Goal: Navigation & Orientation: Find specific page/section

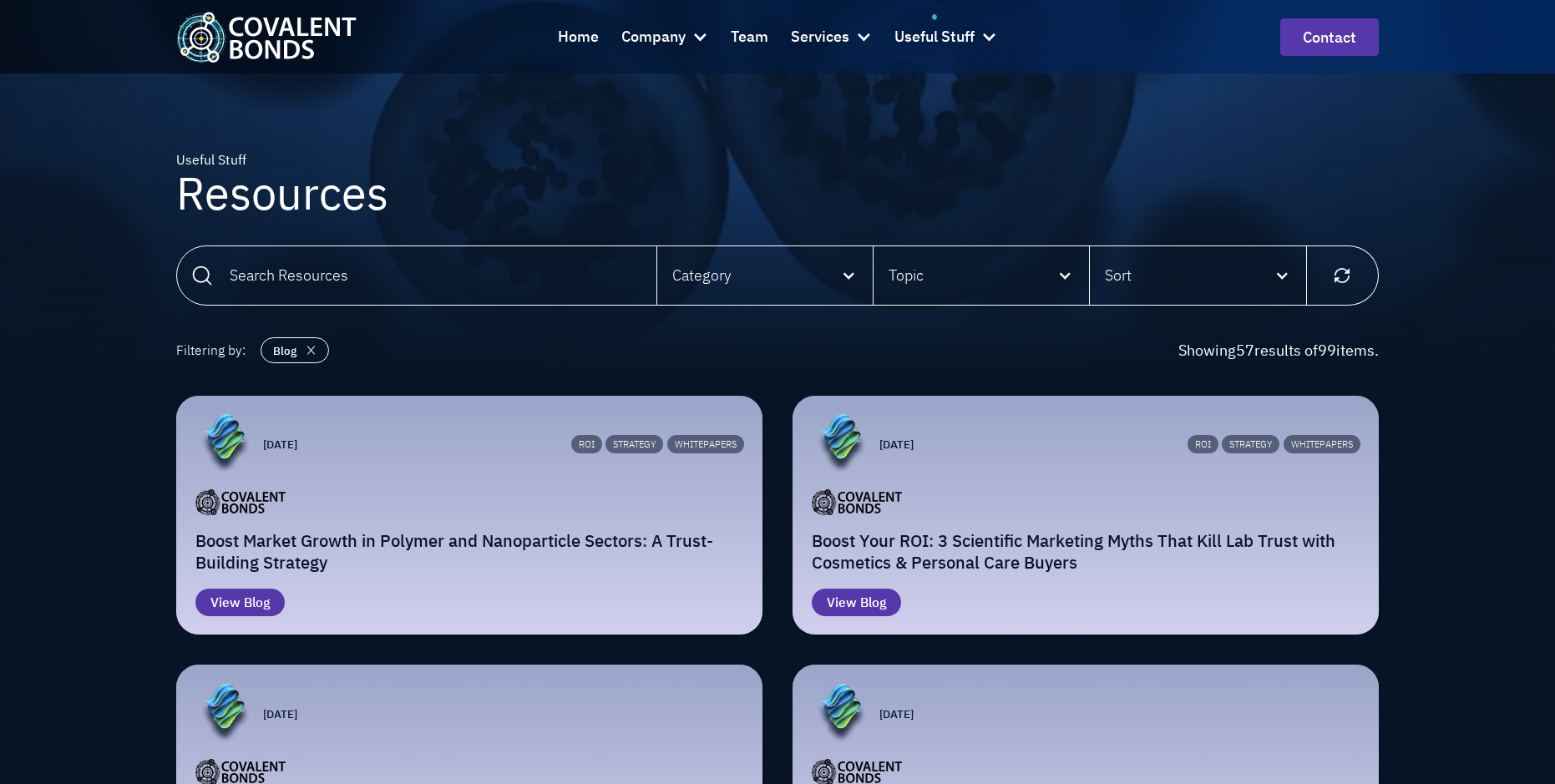
scroll to position [188, 0]
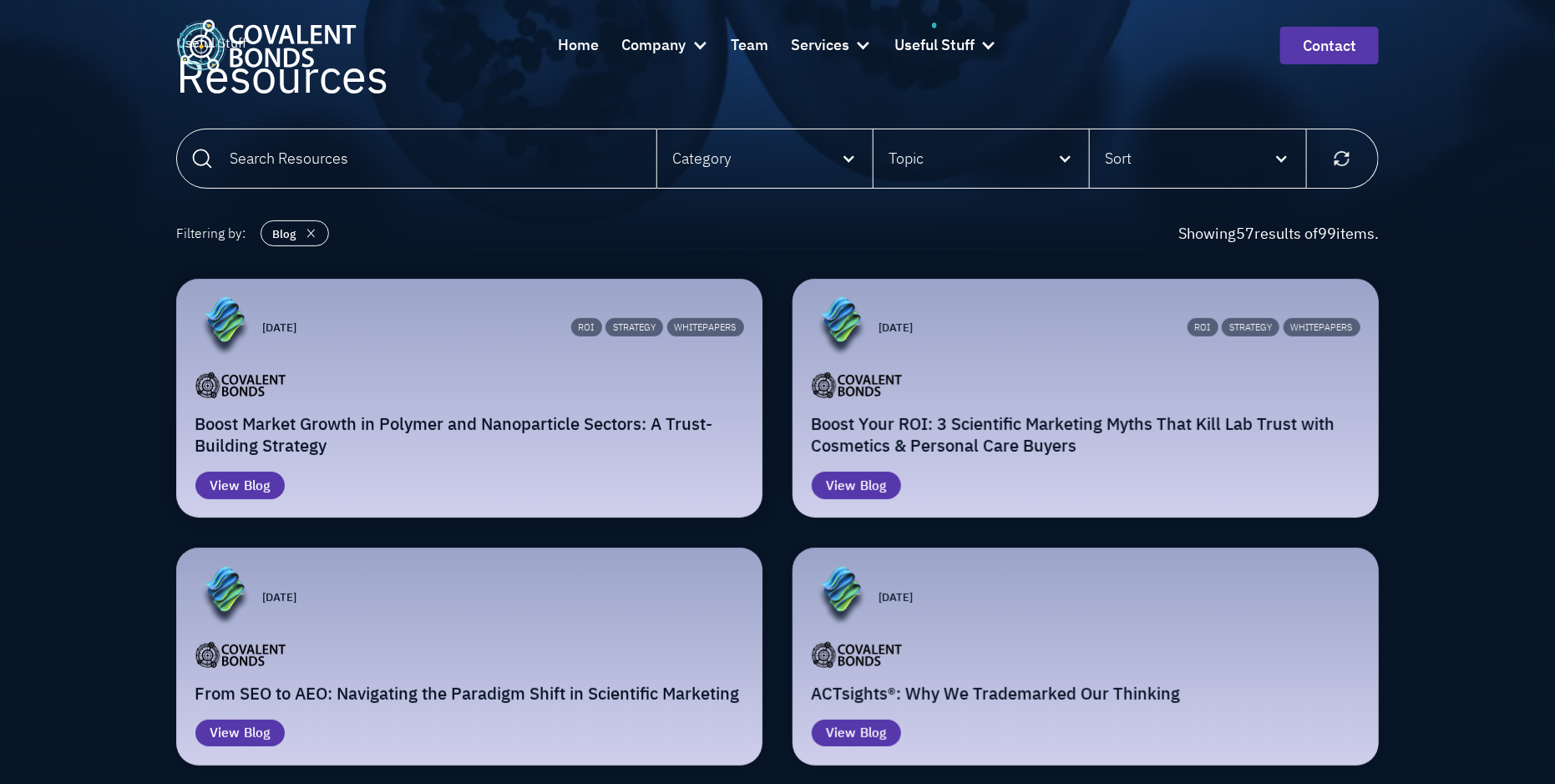
scroll to position [125, 0]
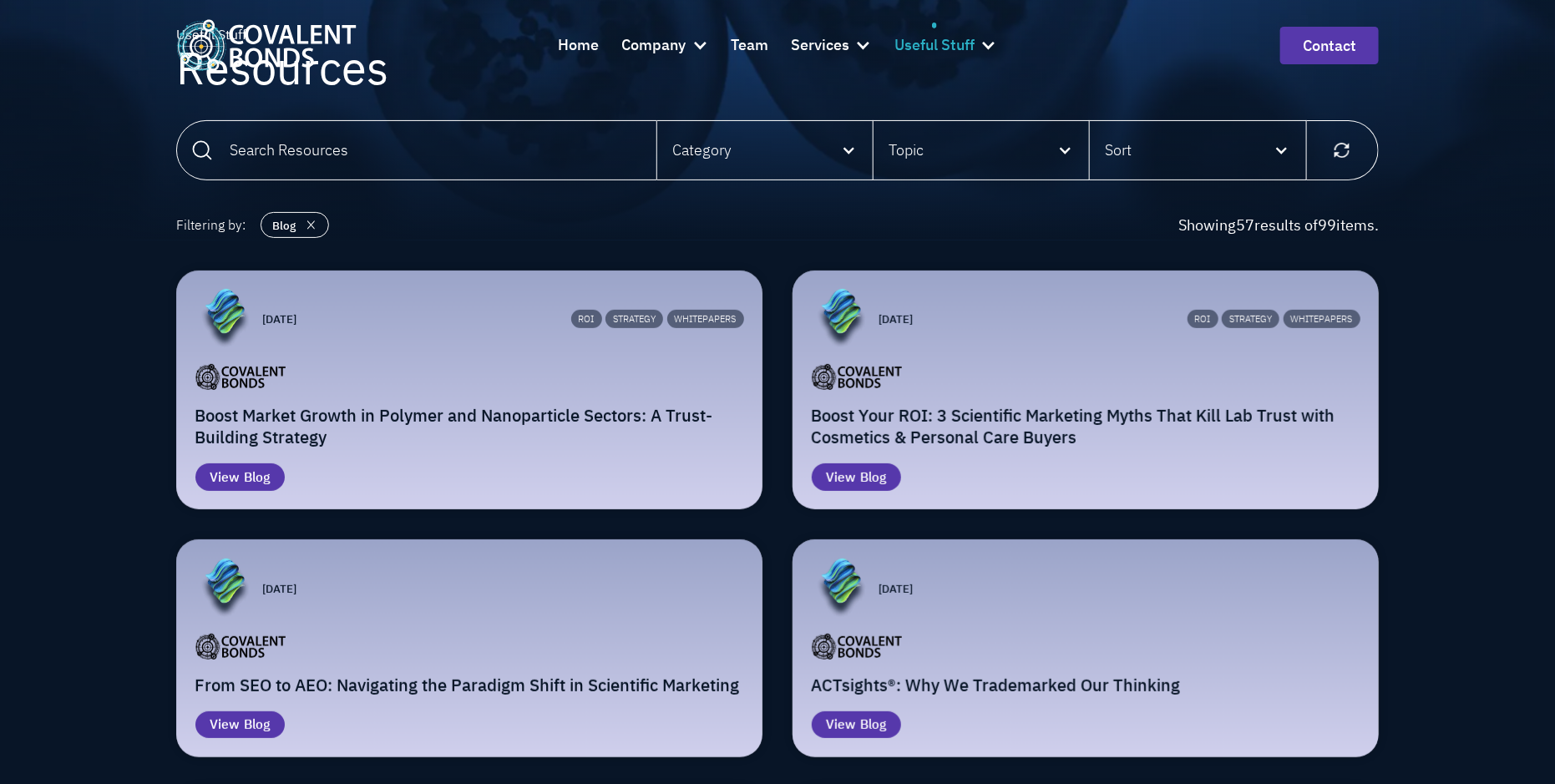
click at [989, 35] on div "Useful Stuff" at bounding box center [946, 45] width 103 height 45
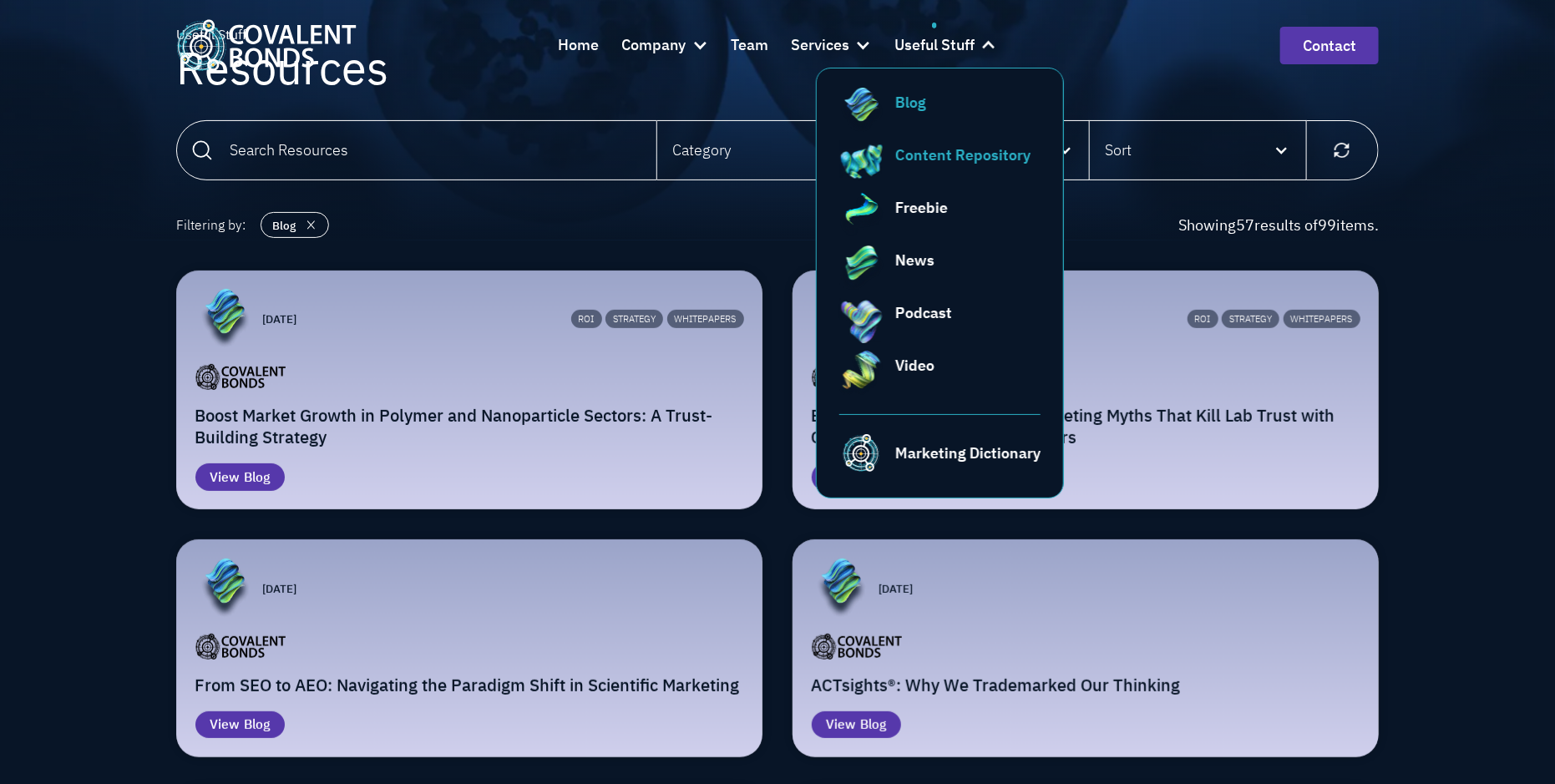
click at [960, 170] on link "Content Repository" at bounding box center [940, 166] width 202 height 45
